Goal: Task Accomplishment & Management: Manage account settings

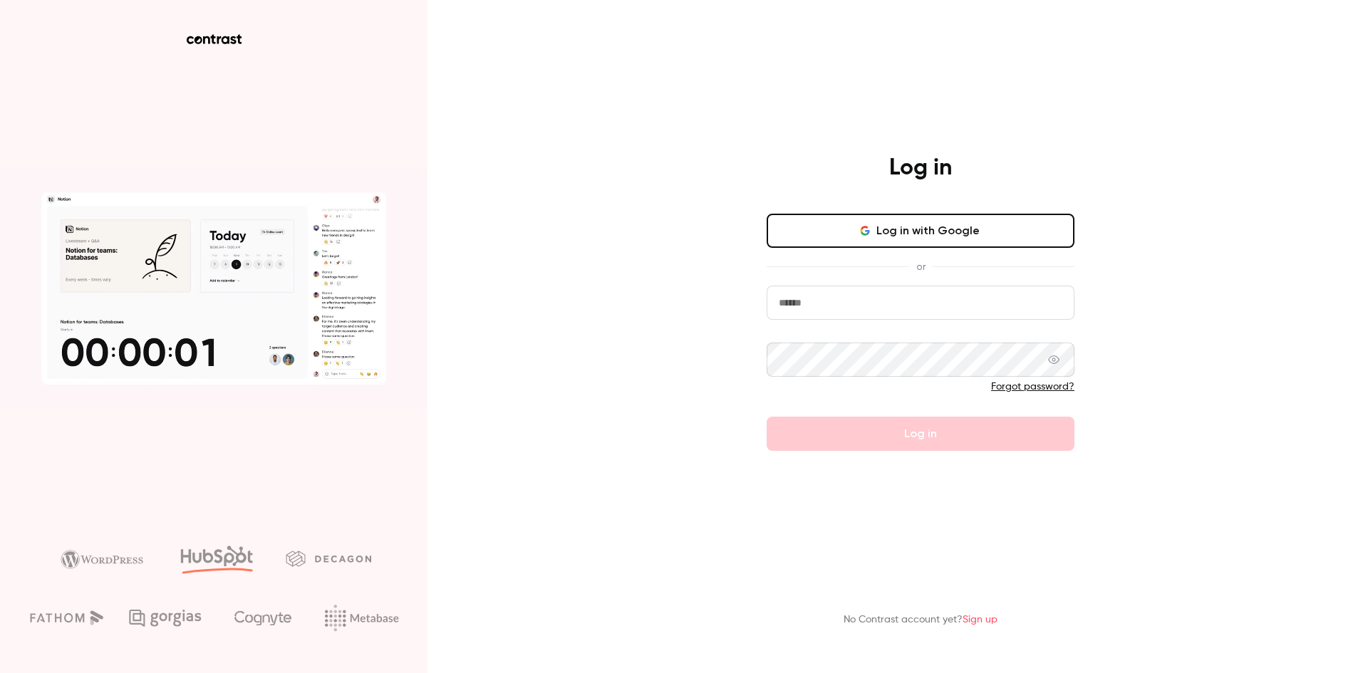
click at [835, 309] on input "email" at bounding box center [921, 303] width 308 height 34
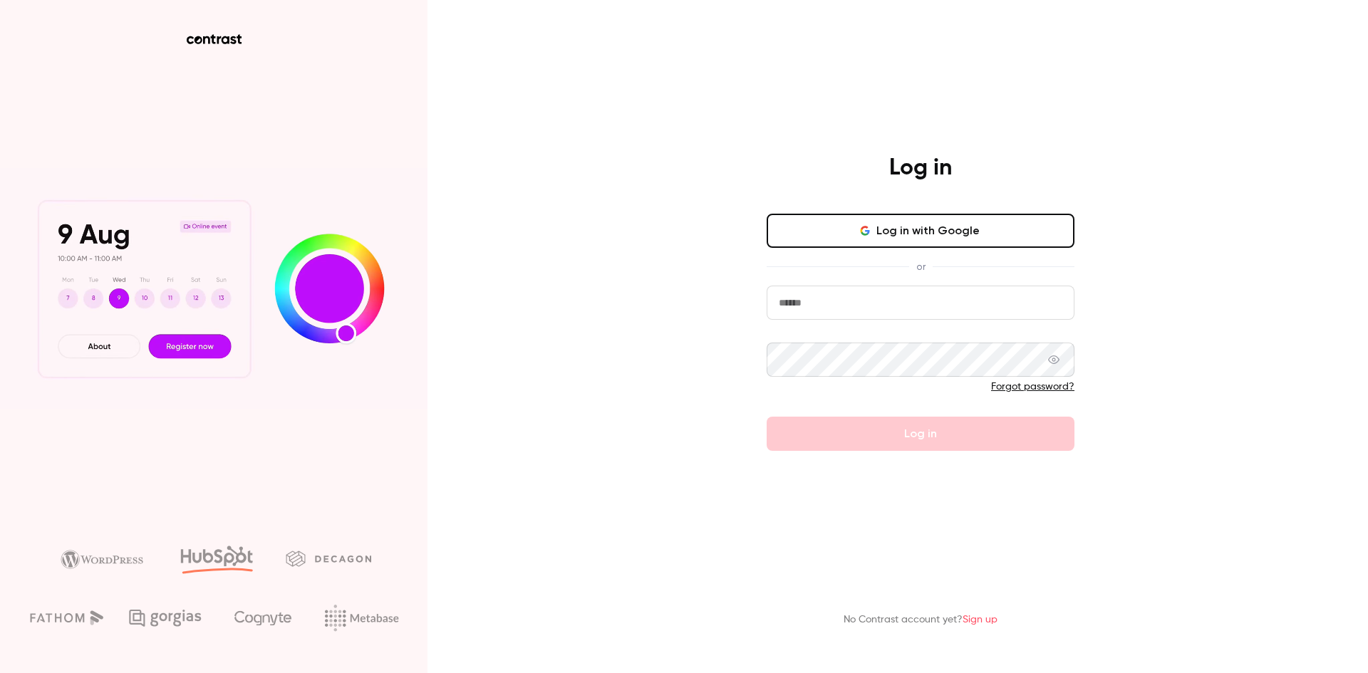
click at [0, 673] on com-1password-button at bounding box center [0, 673] width 0 height 0
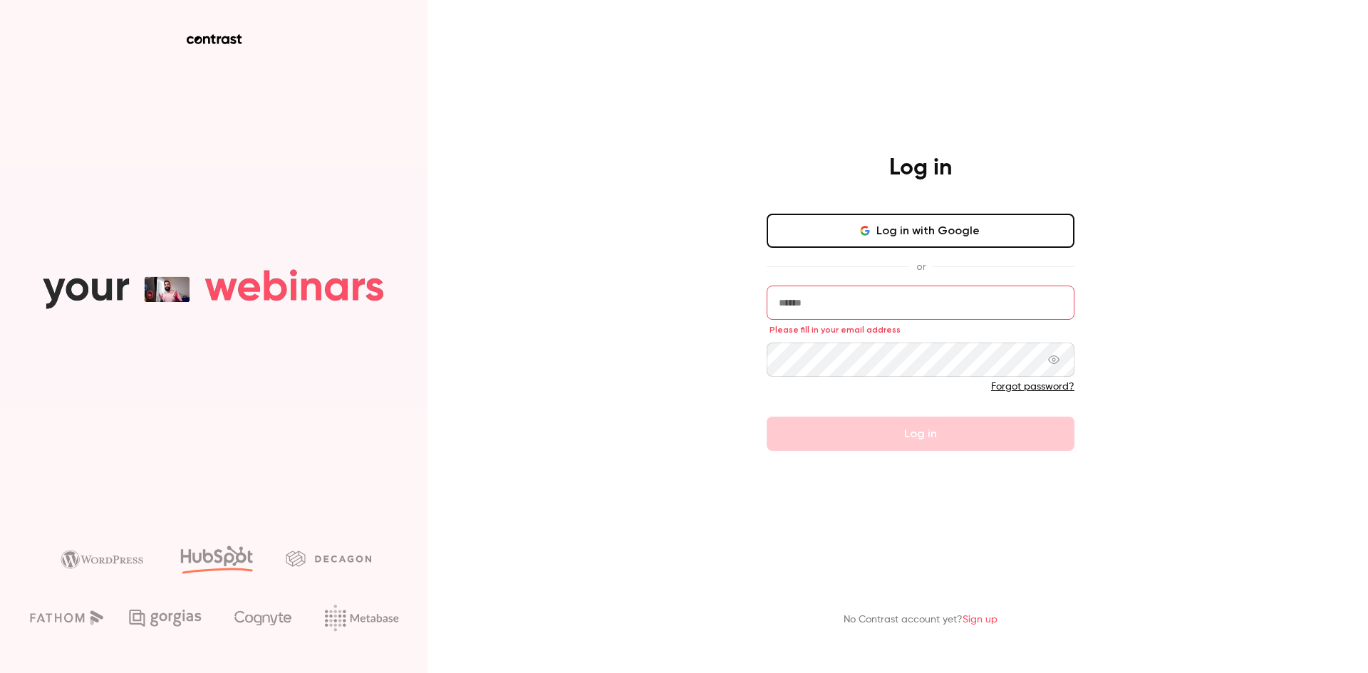
type input "**********"
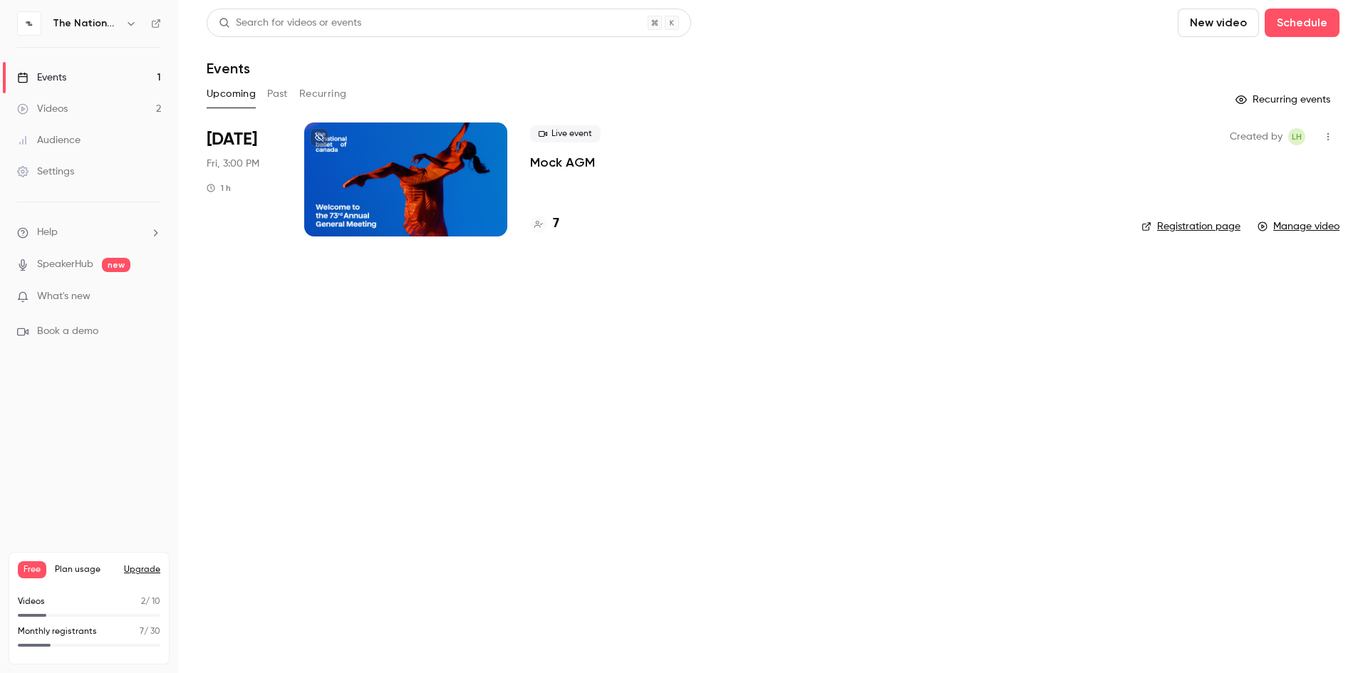
click at [145, 568] on button "Upgrade" at bounding box center [142, 569] width 36 height 11
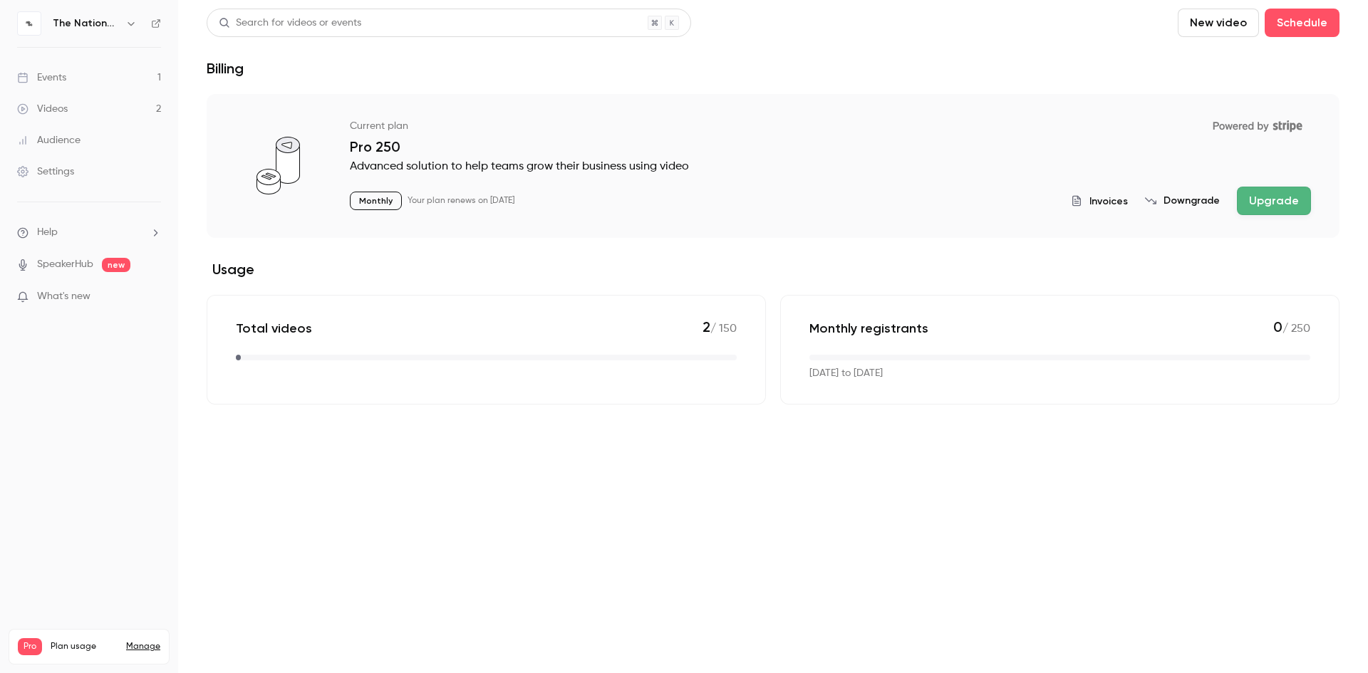
click at [43, 172] on div "Settings" at bounding box center [45, 172] width 57 height 14
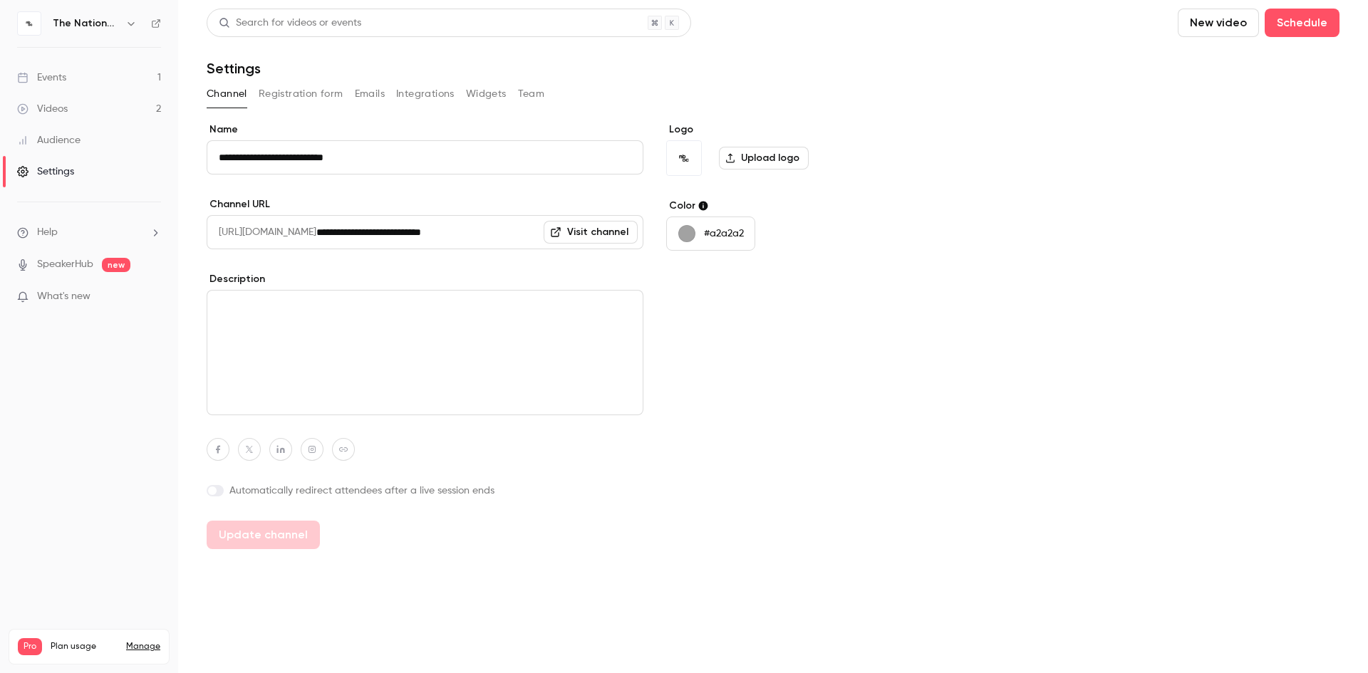
click at [527, 99] on button "Team" at bounding box center [531, 94] width 27 height 23
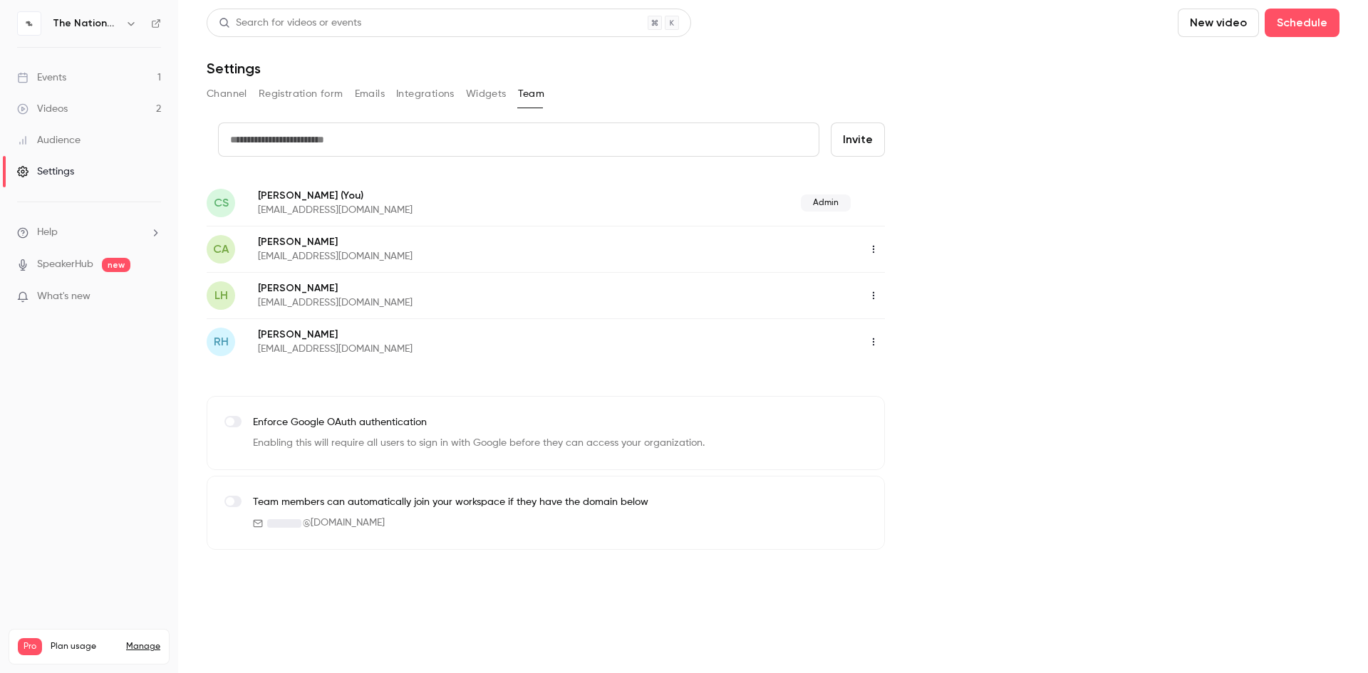
click at [874, 298] on icon "button" at bounding box center [873, 296] width 1 height 8
click at [1107, 285] on div at bounding box center [684, 336] width 1368 height 673
click at [439, 94] on button "Integrations" at bounding box center [425, 94] width 58 height 23
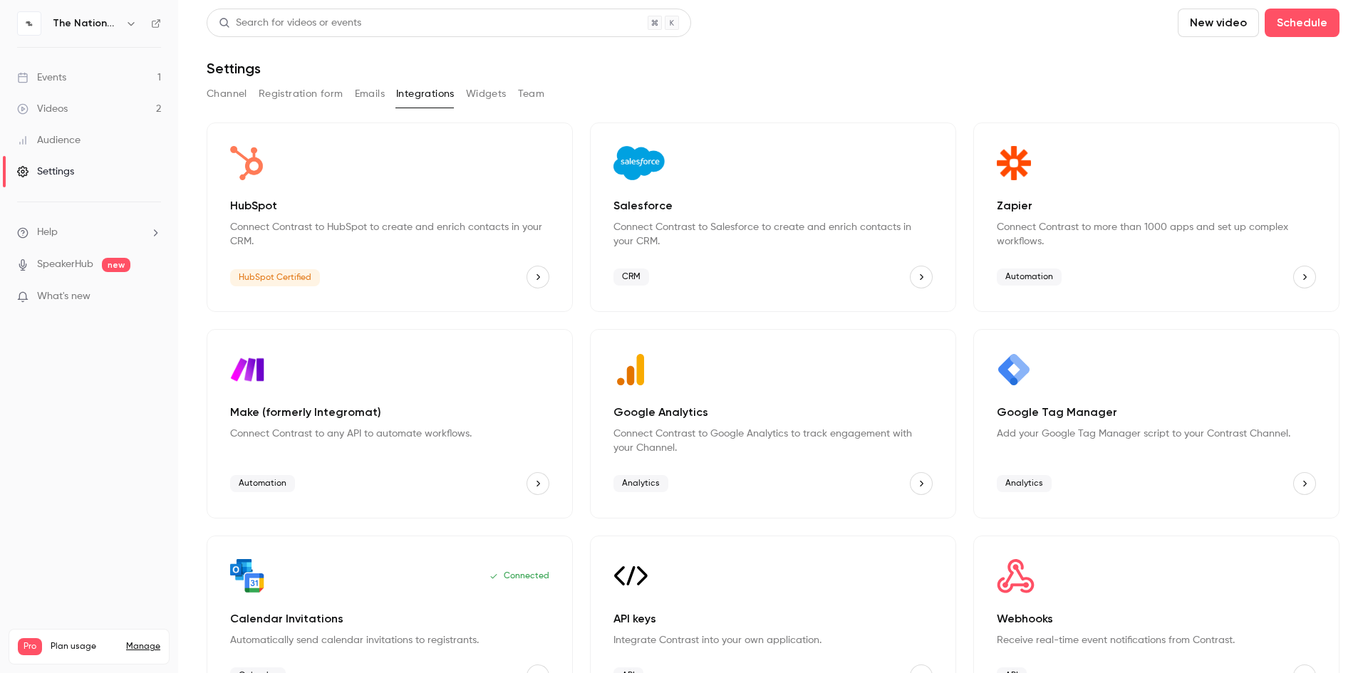
click at [380, 95] on button "Emails" at bounding box center [370, 94] width 30 height 23
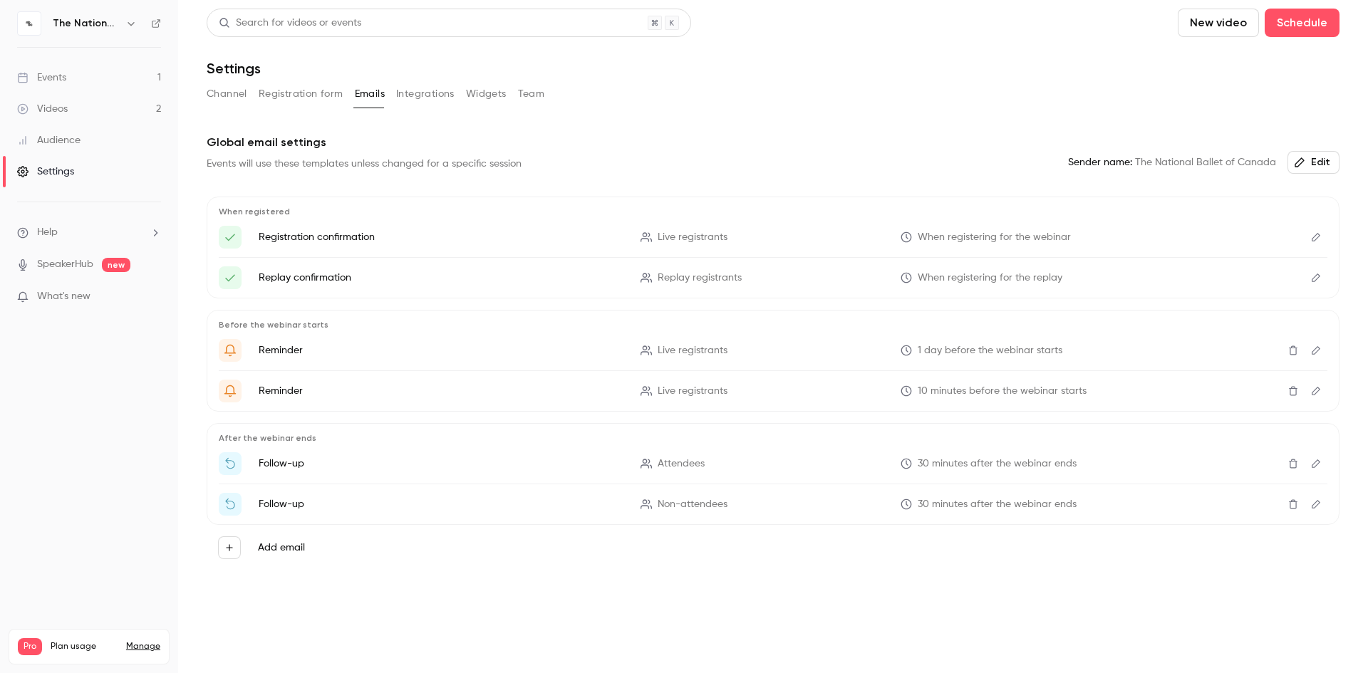
click at [1316, 238] on icon "Edit" at bounding box center [1316, 237] width 11 height 10
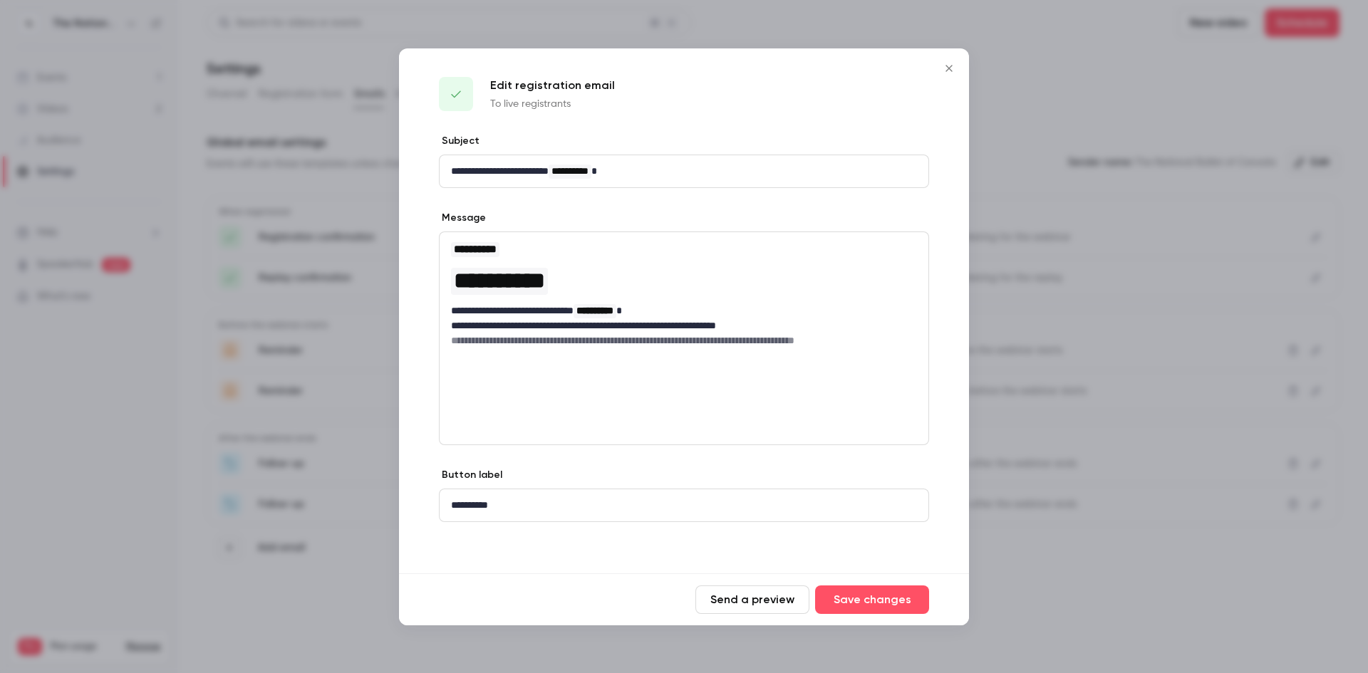
click at [885, 340] on h6 "**********" at bounding box center [684, 341] width 466 height 14
click at [947, 63] on icon "Close" at bounding box center [949, 68] width 17 height 11
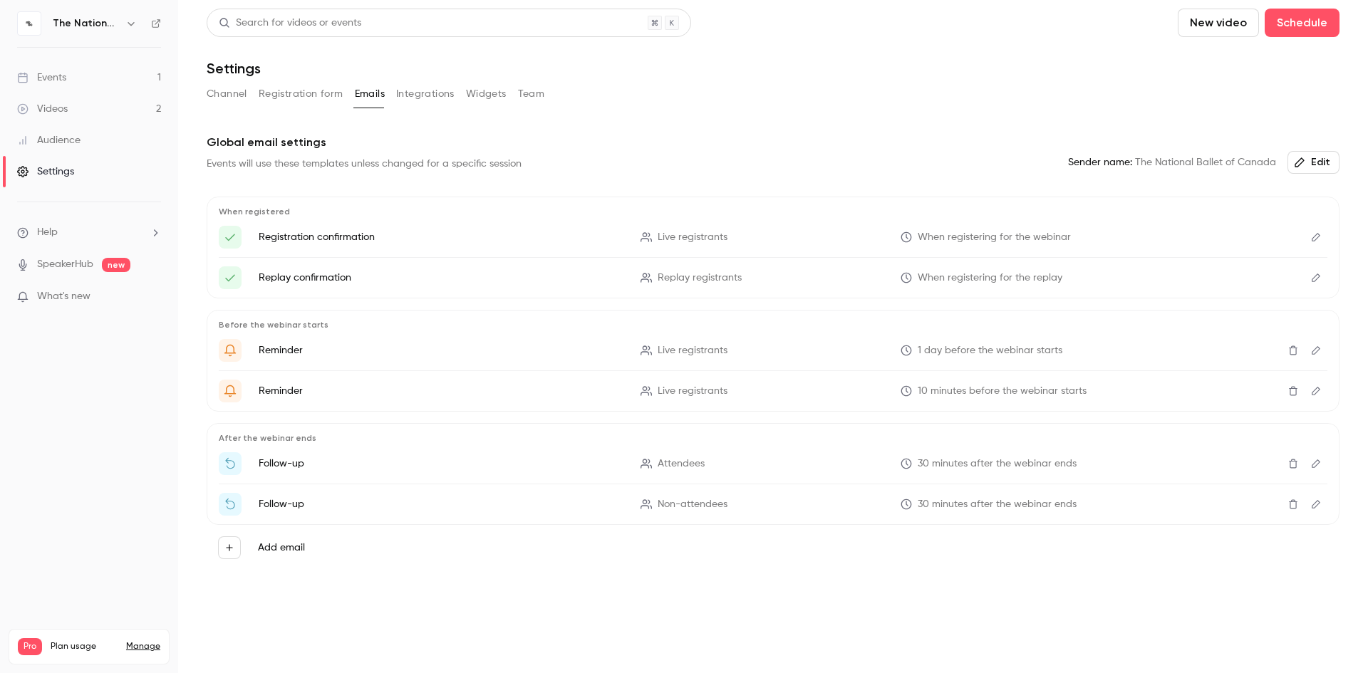
click at [223, 93] on button "Channel" at bounding box center [227, 94] width 41 height 23
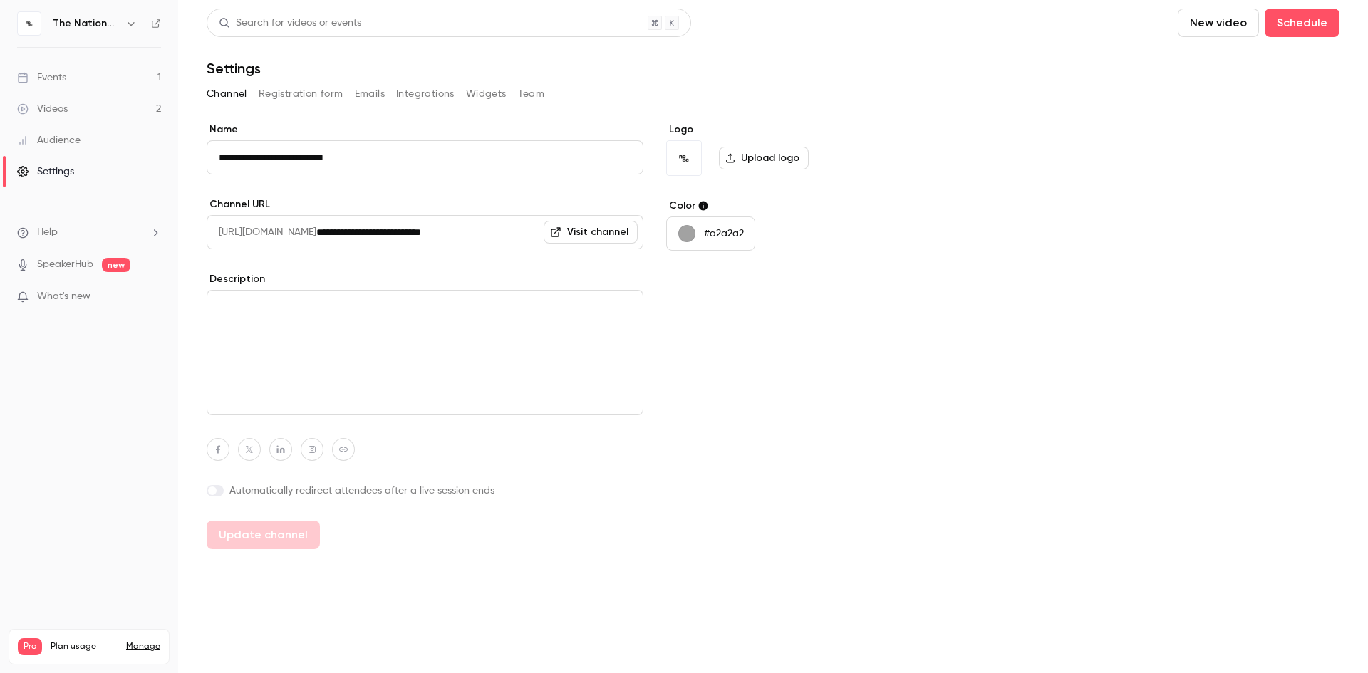
click at [60, 77] on div "Events" at bounding box center [41, 78] width 49 height 14
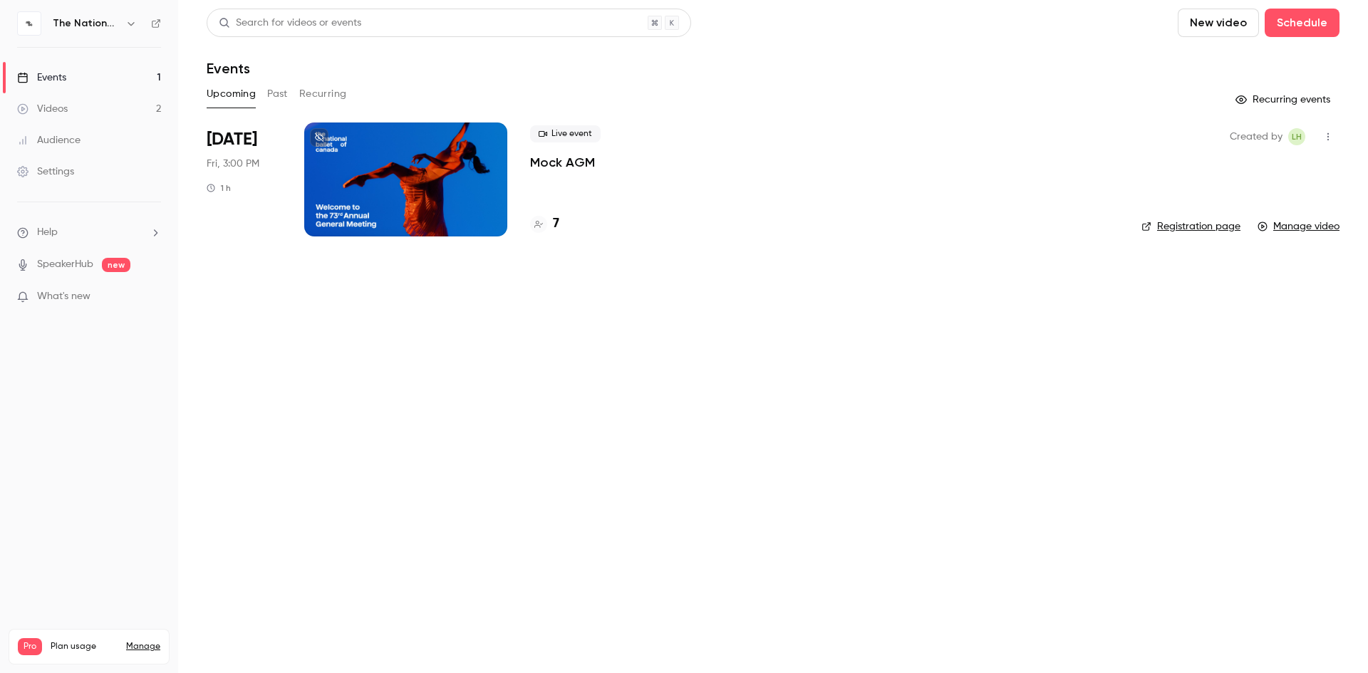
click at [63, 295] on span "What's new" at bounding box center [63, 296] width 53 height 15
click at [1087, 408] on div at bounding box center [684, 336] width 1368 height 673
